Goal: Information Seeking & Learning: Learn about a topic

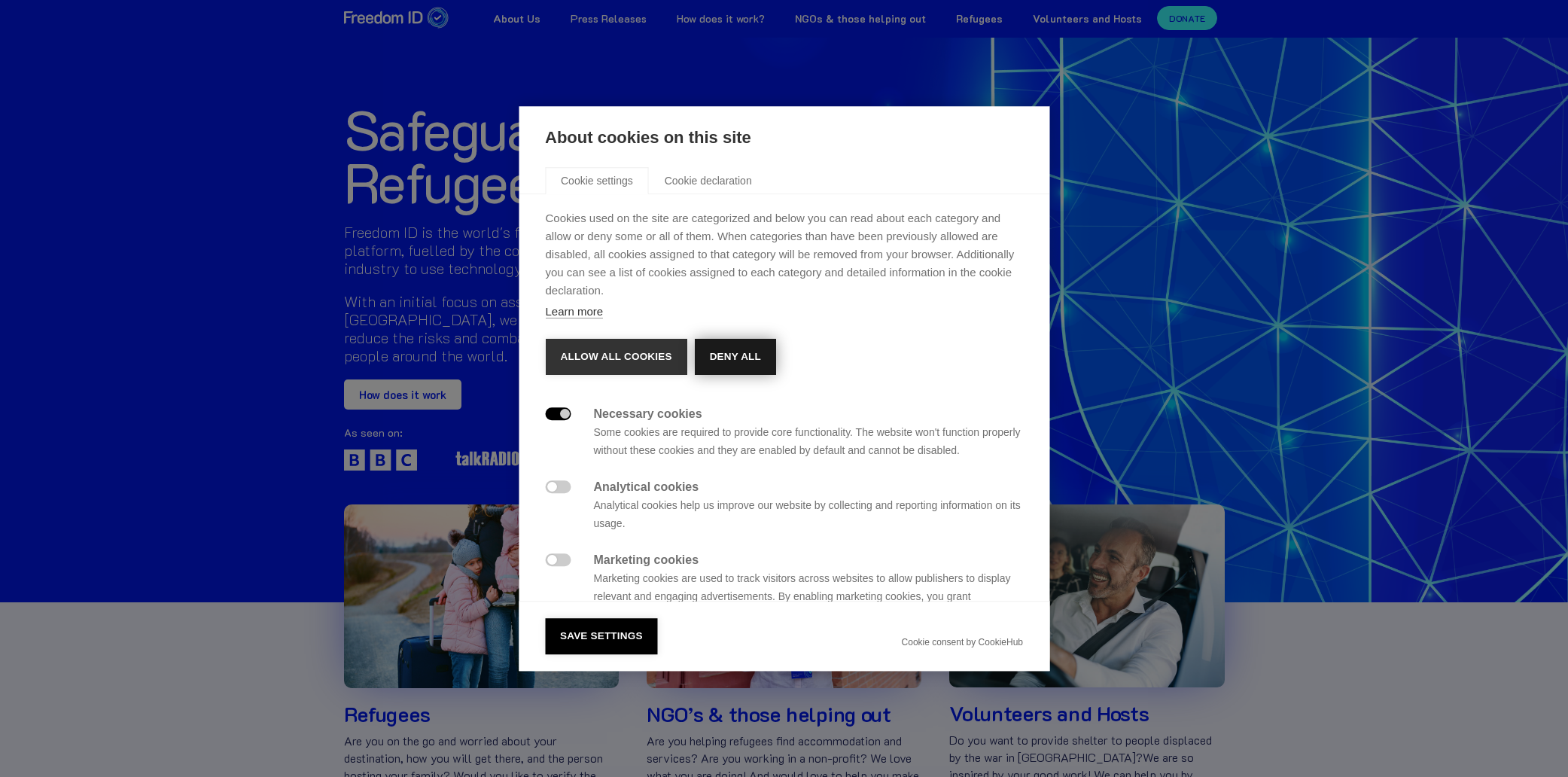
click at [734, 352] on button "Deny all" at bounding box center [734, 357] width 81 height 37
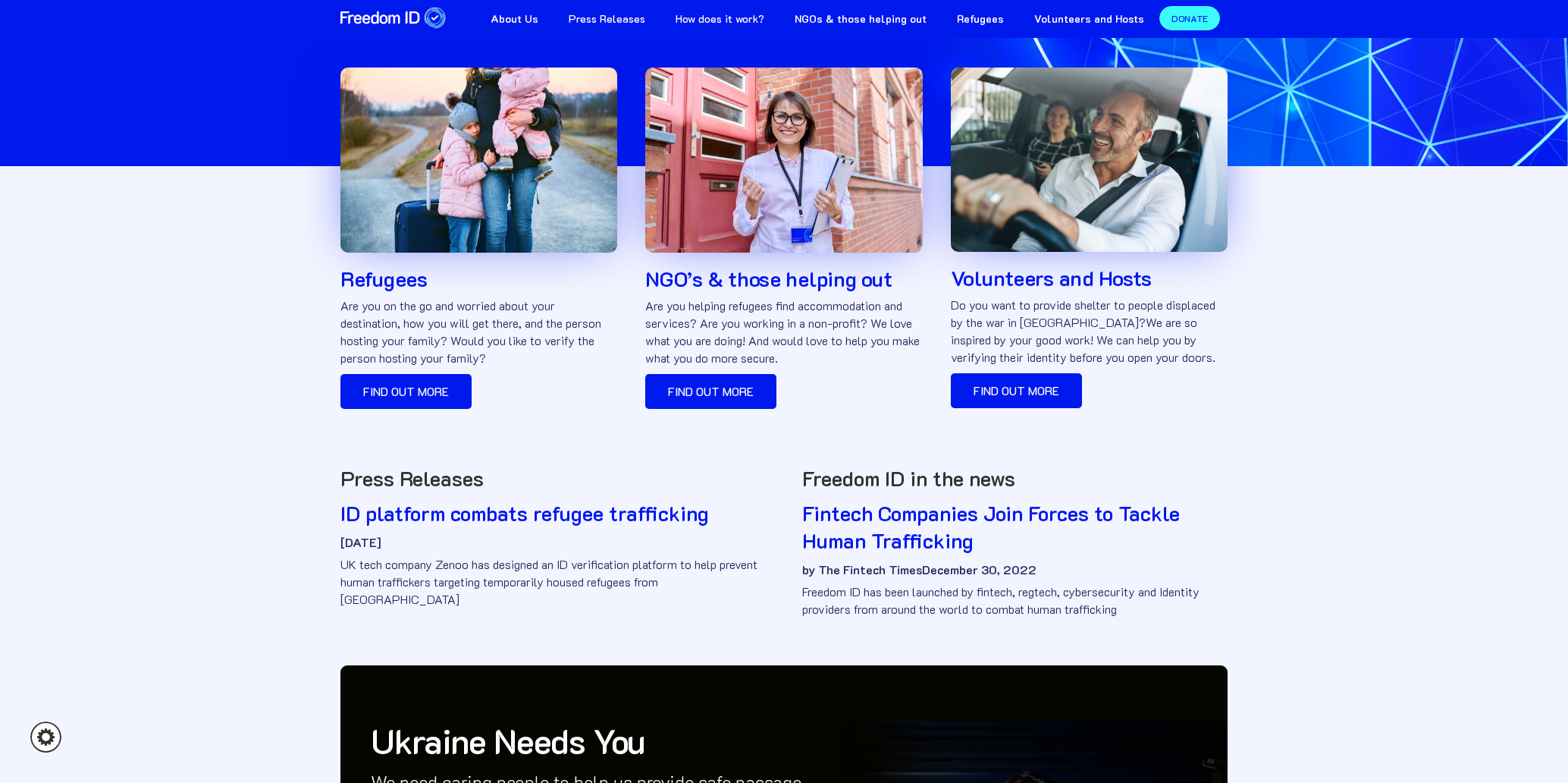
scroll to position [455, 0]
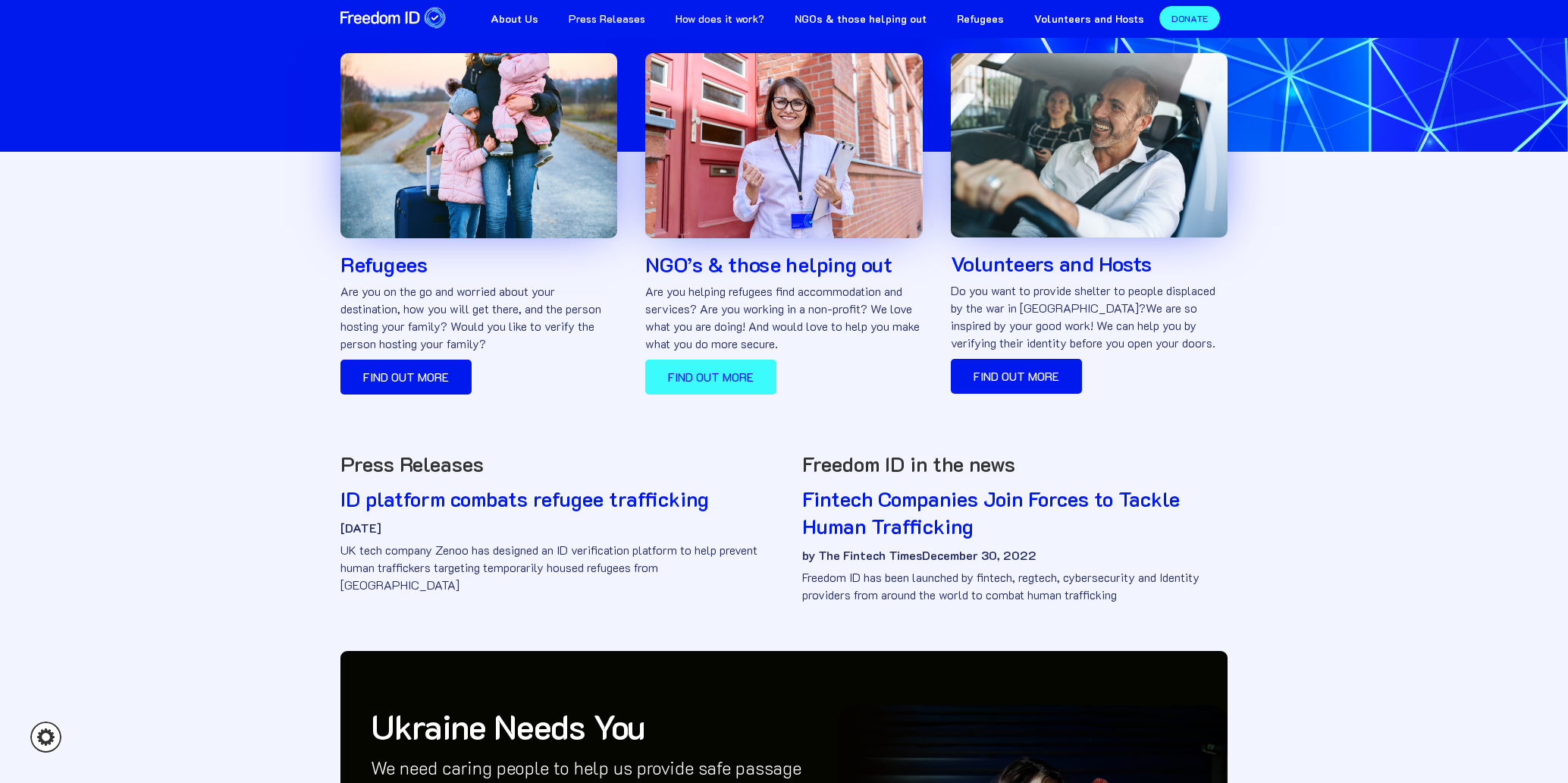
click at [743, 387] on link "Find out more" at bounding box center [711, 377] width 132 height 35
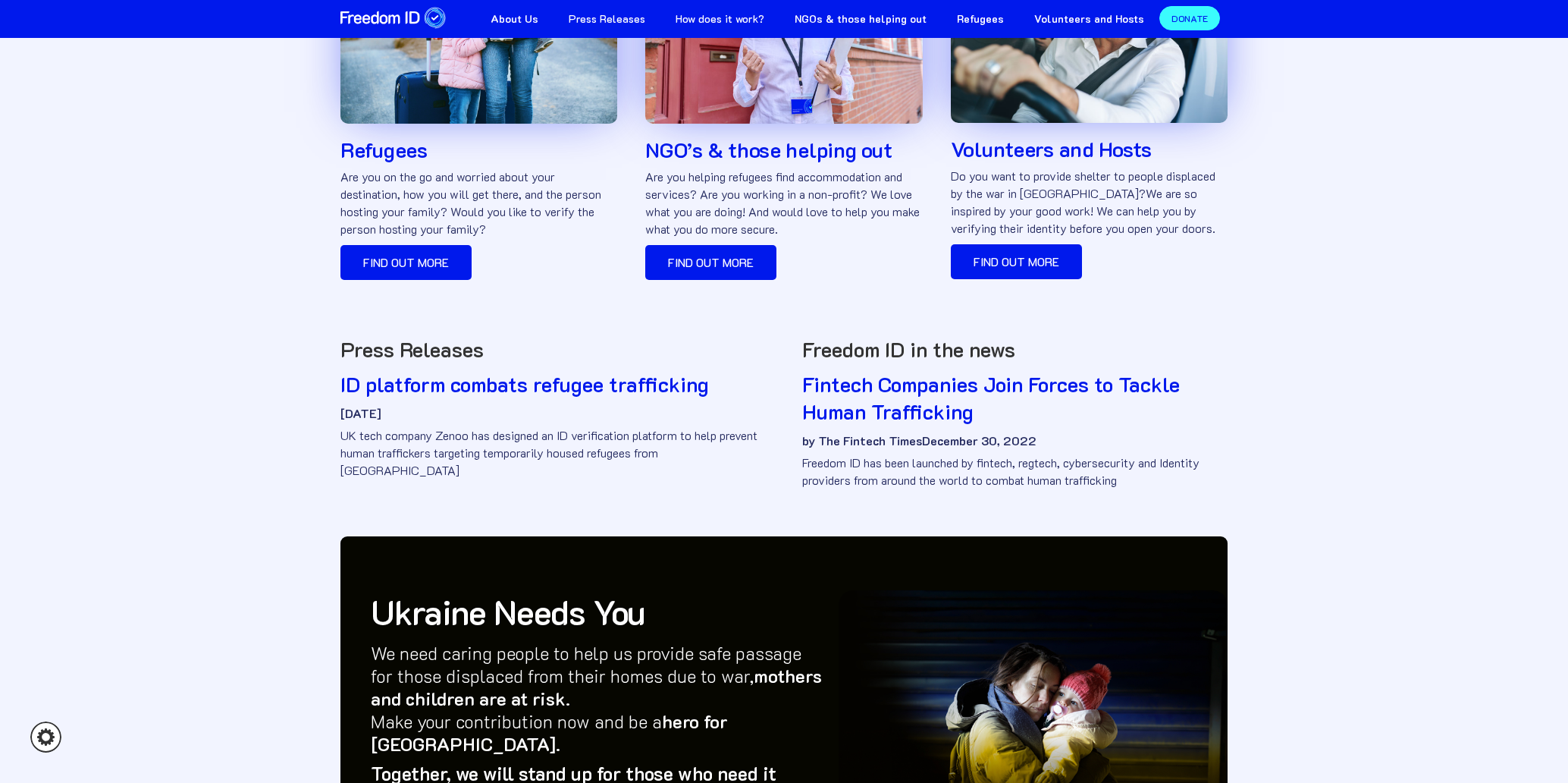
scroll to position [646, 0]
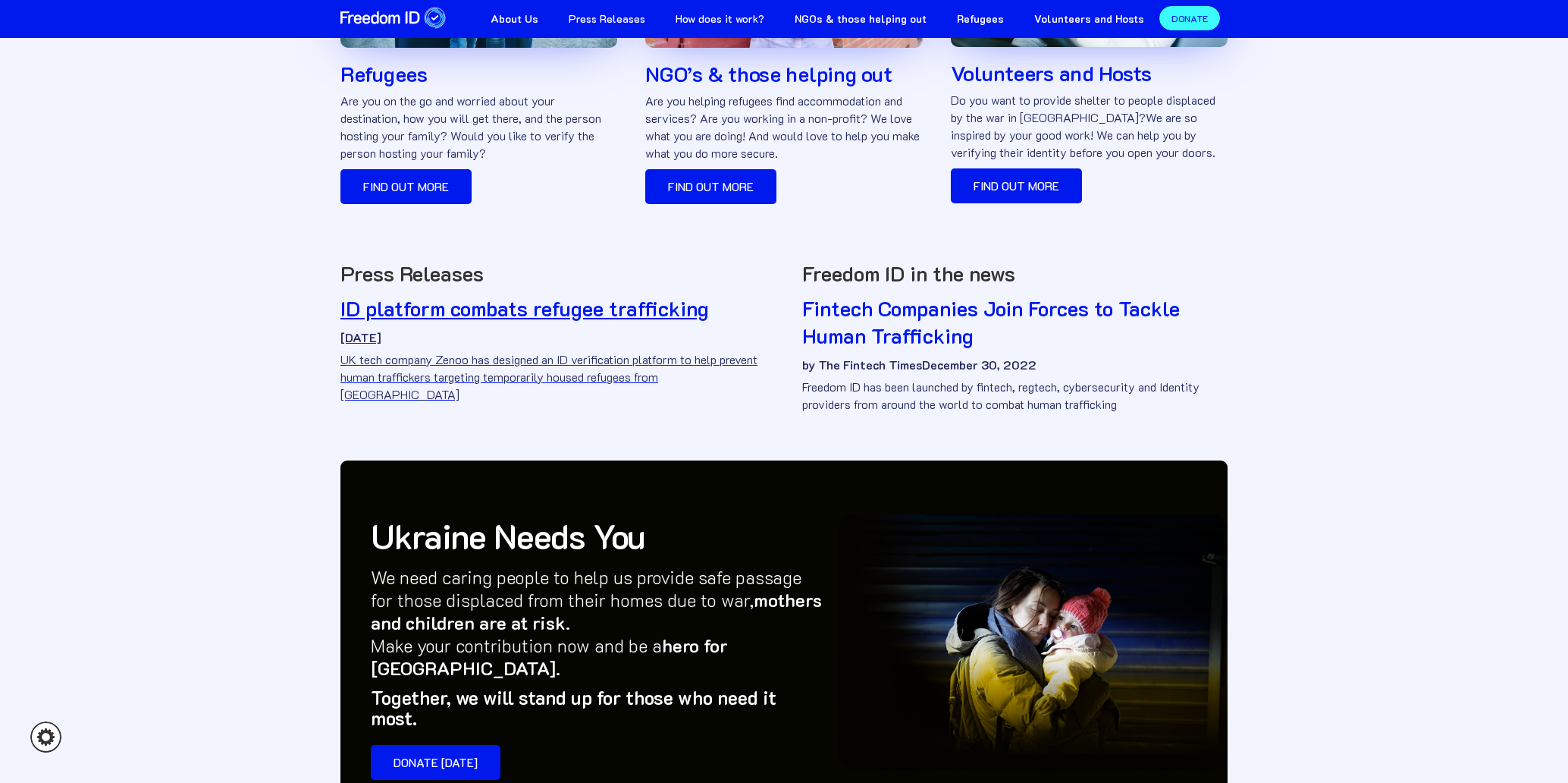
click at [528, 318] on h2 "ID platform combats refugee trafficking" at bounding box center [553, 309] width 426 height 28
